Goal: Navigation & Orientation: Find specific page/section

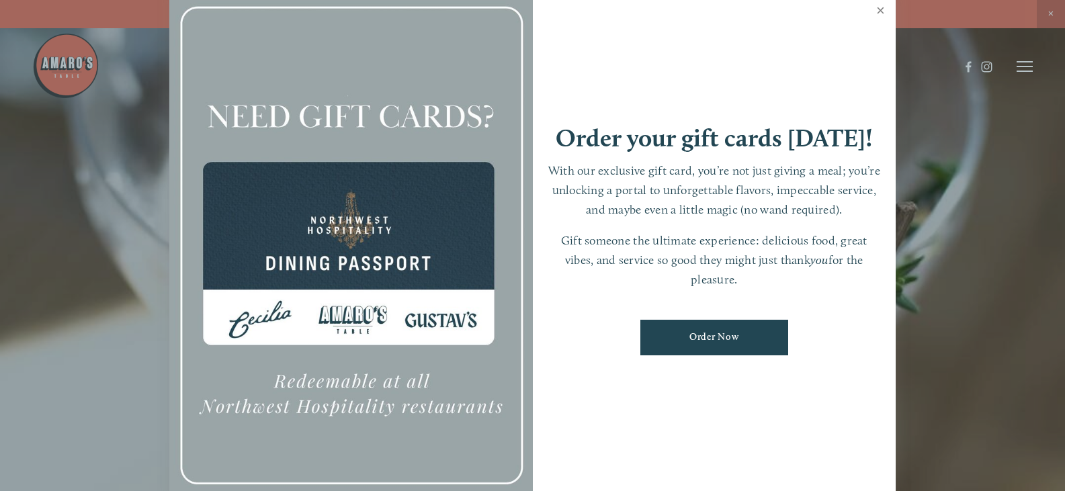
click at [879, 11] on link "Close" at bounding box center [880, 12] width 26 height 38
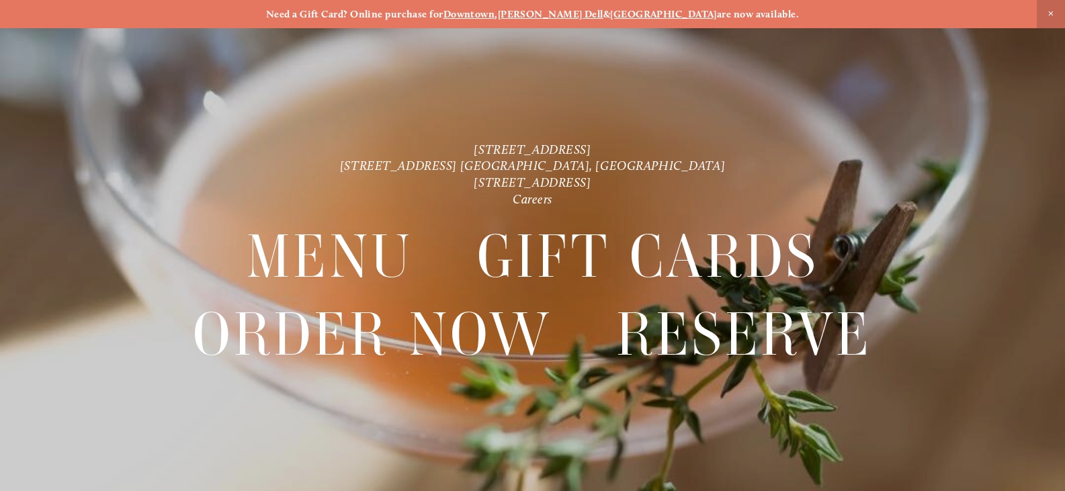
scroll to position [28, 0]
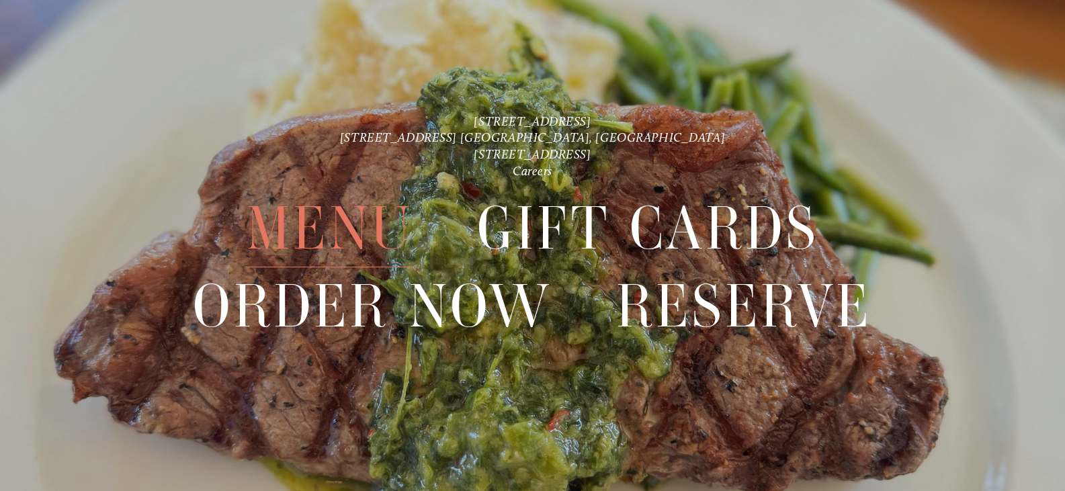
click at [315, 212] on span "Menu" at bounding box center [330, 228] width 167 height 77
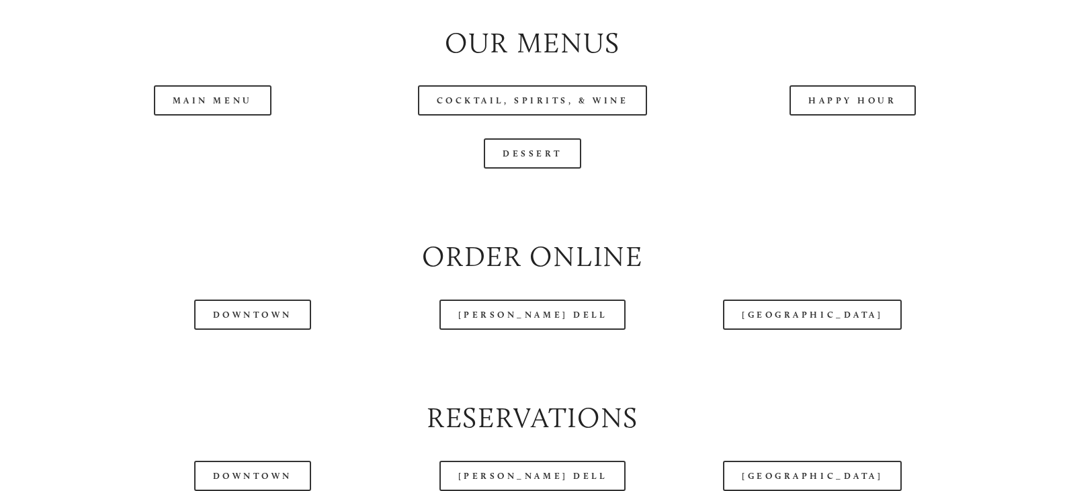
scroll to position [1411, 0]
click at [226, 114] on link "Main Menu" at bounding box center [213, 99] width 118 height 30
